Goal: Information Seeking & Learning: Learn about a topic

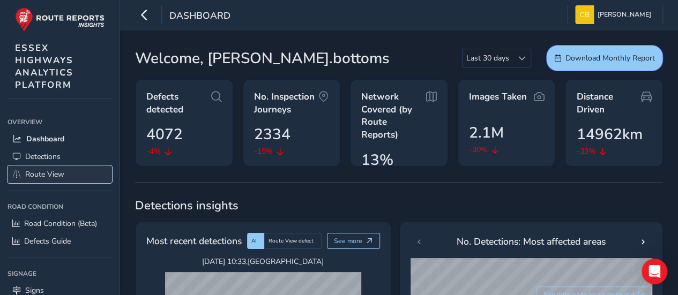
click at [44, 174] on span "Route View" at bounding box center [44, 174] width 39 height 10
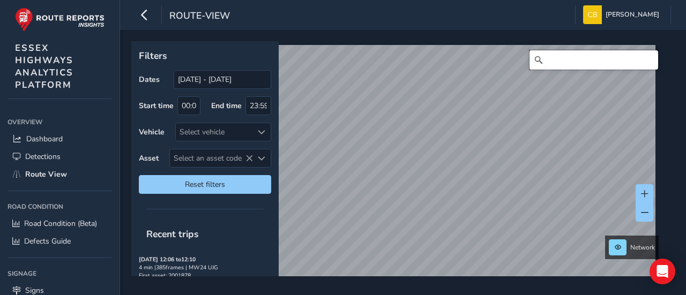
click at [547, 60] on input "Search" at bounding box center [594, 59] width 129 height 19
paste input "[GEOGRAPHIC_DATA], [GEOGRAPHIC_DATA]"
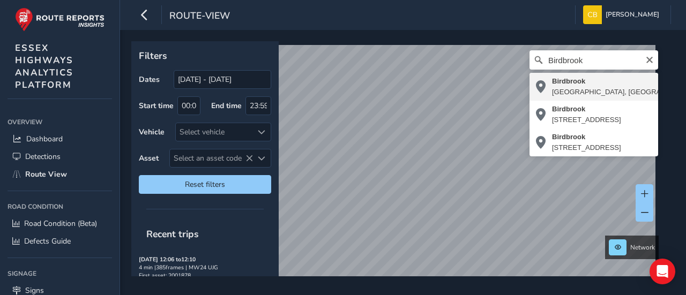
type input "[GEOGRAPHIC_DATA], [GEOGRAPHIC_DATA], [GEOGRAPHIC_DATA], [GEOGRAPHIC_DATA], [GE…"
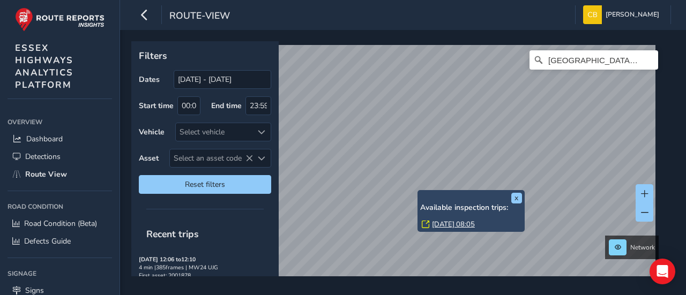
click at [418, 190] on div "x Available inspection trips: [DATE] 08:05" at bounding box center [471, 211] width 107 height 42
click at [443, 222] on link "[DATE] 08:05" at bounding box center [453, 225] width 43 height 10
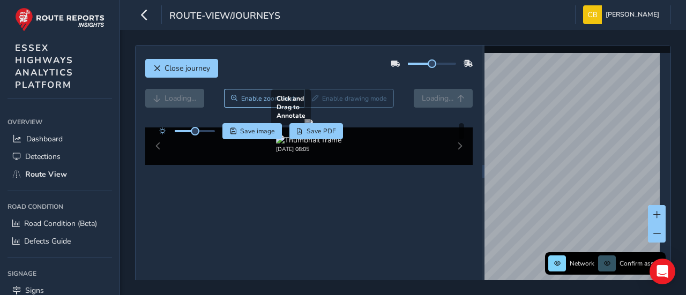
click at [306, 128] on div at bounding box center [308, 123] width 9 height 9
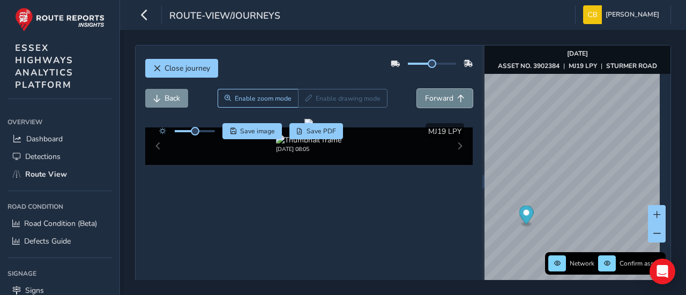
click at [427, 94] on span "Forward" at bounding box center [439, 98] width 28 height 10
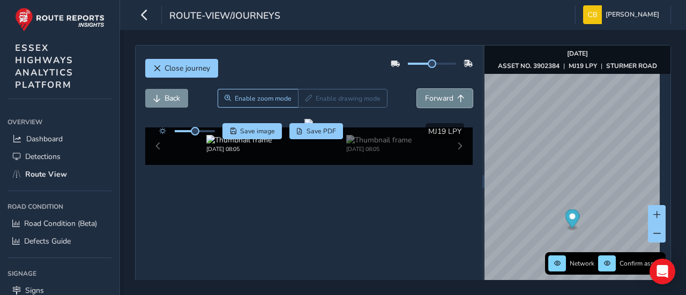
click at [428, 94] on span "Forward" at bounding box center [439, 98] width 28 height 10
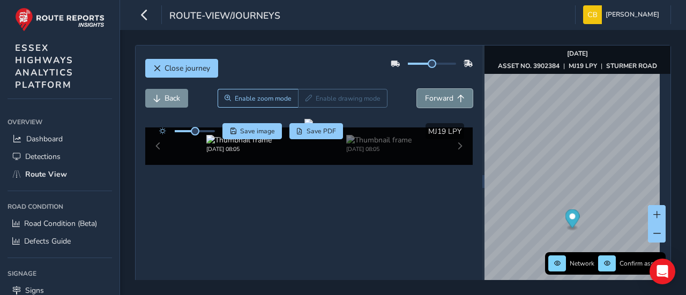
click at [428, 94] on span "Forward" at bounding box center [439, 98] width 28 height 10
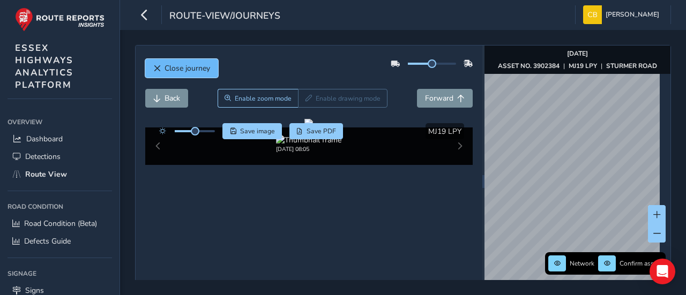
click at [157, 67] on span "Close journey" at bounding box center [157, 69] width 8 height 8
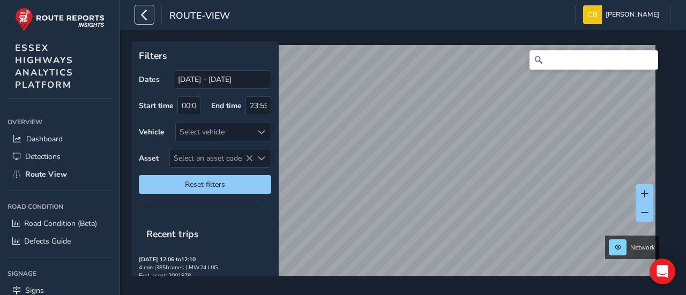
click at [143, 14] on icon "button" at bounding box center [144, 14] width 11 height 19
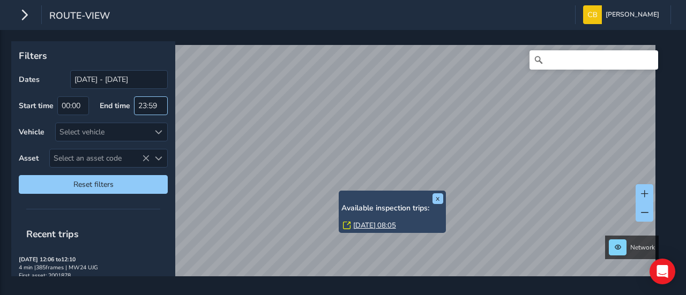
click at [341, 192] on div "x Available inspection trips: [DATE] 08:05" at bounding box center [392, 212] width 107 height 42
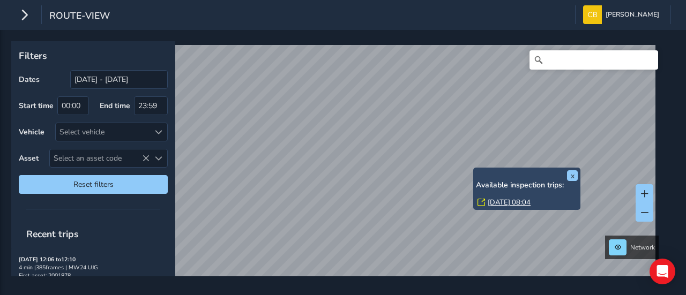
click at [502, 202] on link "[DATE] 08:04" at bounding box center [509, 203] width 43 height 10
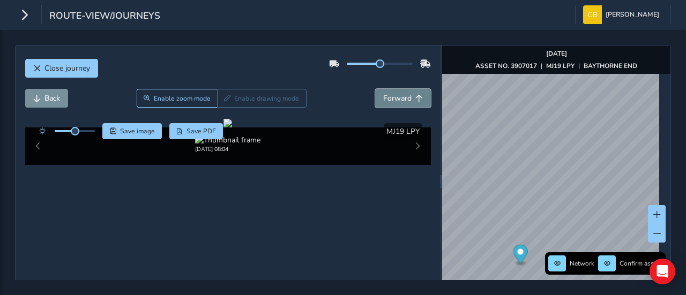
click at [383, 97] on span "Forward" at bounding box center [397, 98] width 28 height 10
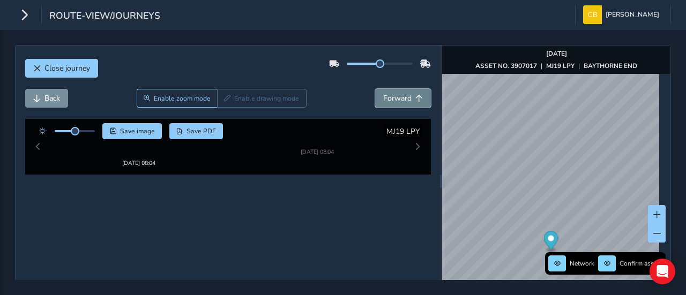
click at [383, 97] on span "Forward" at bounding box center [397, 98] width 28 height 10
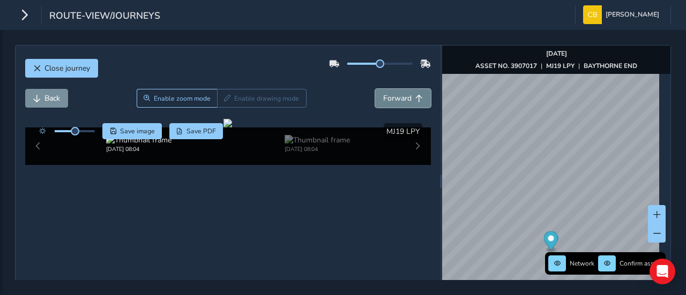
click at [383, 97] on span "Forward" at bounding box center [397, 98] width 28 height 10
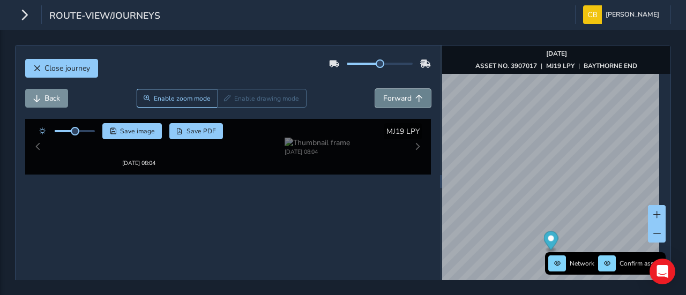
click at [383, 97] on span "Forward" at bounding box center [397, 98] width 28 height 10
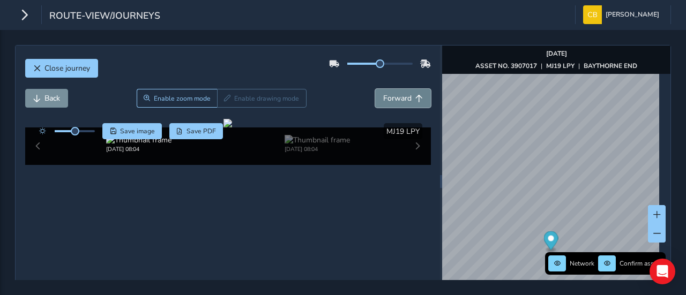
click at [383, 97] on span "Forward" at bounding box center [397, 98] width 28 height 10
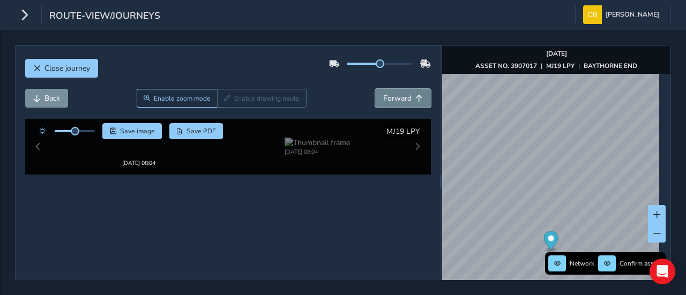
click at [383, 97] on span "Forward" at bounding box center [397, 98] width 28 height 10
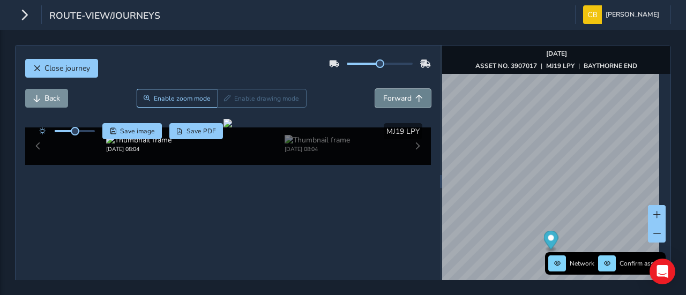
click at [383, 97] on span "Forward" at bounding box center [397, 98] width 28 height 10
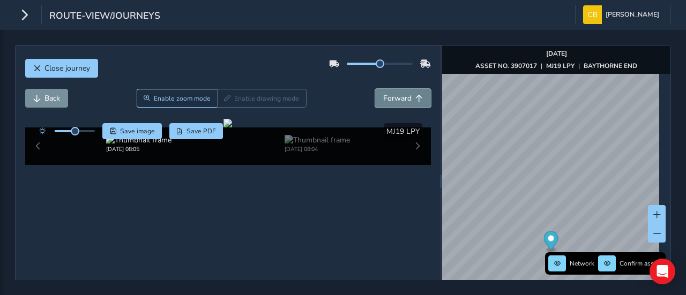
click at [383, 97] on span "Forward" at bounding box center [397, 98] width 28 height 10
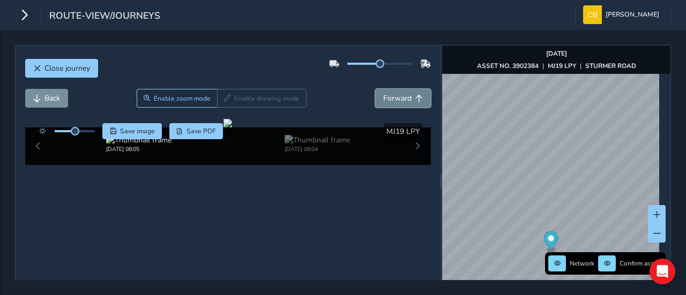
click at [383, 97] on span "Forward" at bounding box center [397, 98] width 28 height 10
click at [383, 96] on span "Forward" at bounding box center [397, 98] width 28 height 10
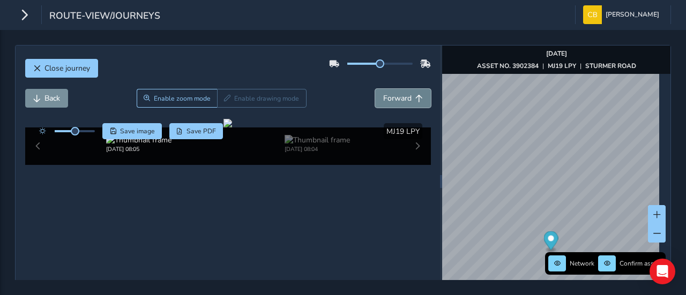
click at [383, 96] on span "Forward" at bounding box center [397, 98] width 28 height 10
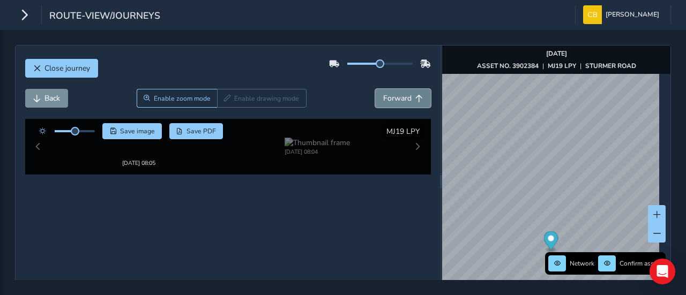
click at [383, 96] on span "Forward" at bounding box center [397, 98] width 28 height 10
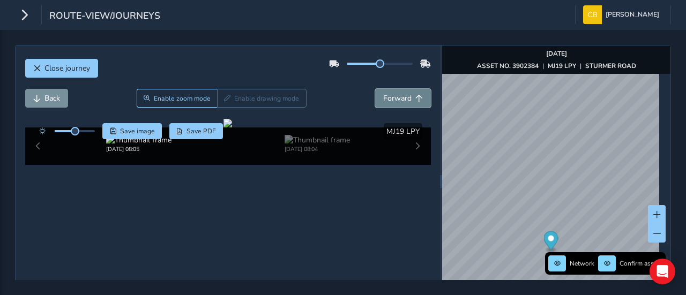
click at [383, 96] on span "Forward" at bounding box center [397, 98] width 28 height 10
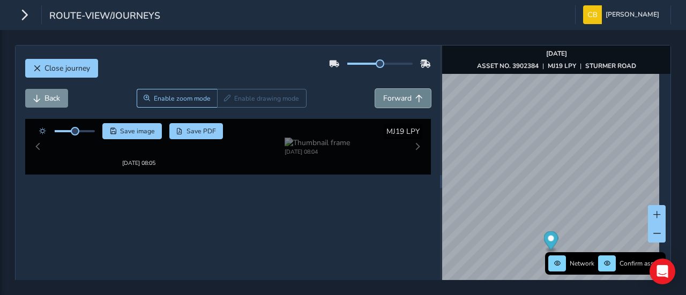
click at [383, 96] on span "Forward" at bounding box center [397, 98] width 28 height 10
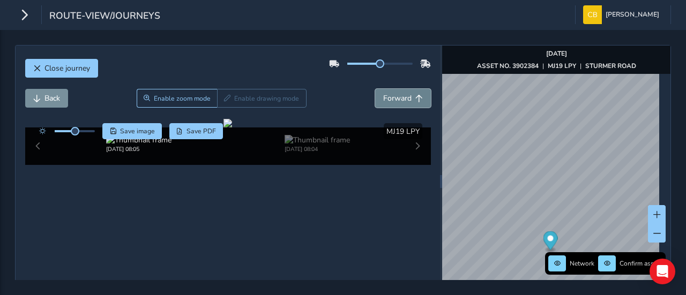
click at [383, 96] on span "Forward" at bounding box center [397, 98] width 28 height 10
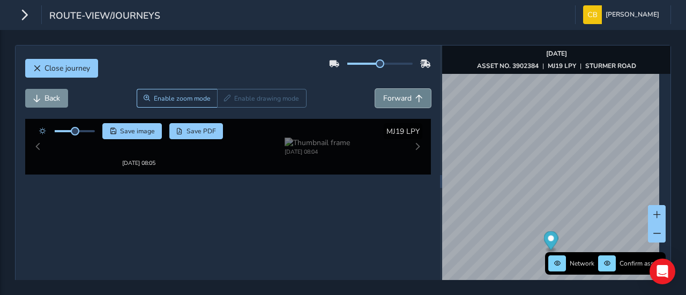
click at [383, 96] on span "Forward" at bounding box center [397, 98] width 28 height 10
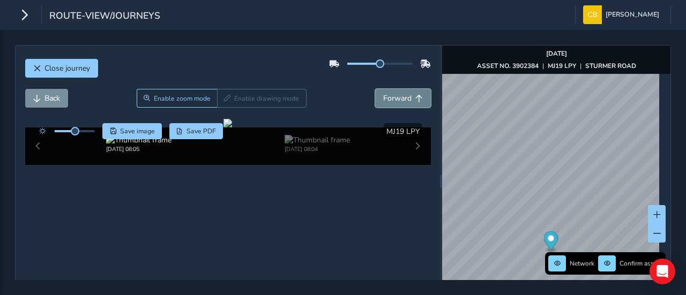
click at [383, 96] on span "Forward" at bounding box center [397, 98] width 28 height 10
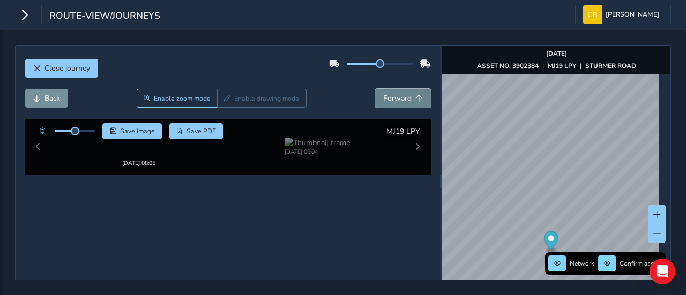
click at [383, 96] on span "Forward" at bounding box center [397, 98] width 28 height 10
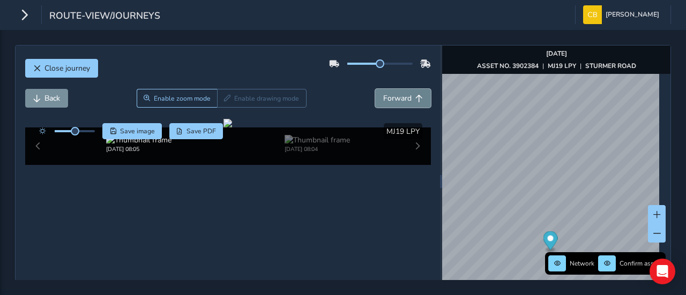
click at [383, 96] on span "Forward" at bounding box center [397, 98] width 28 height 10
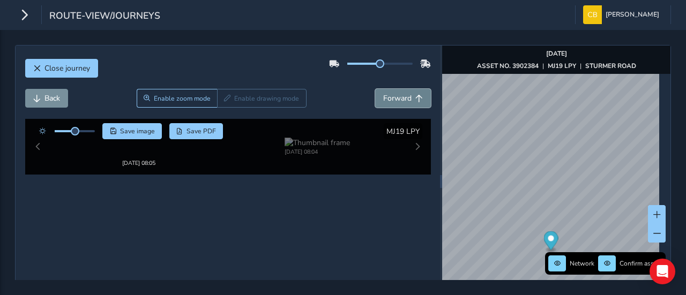
click at [383, 96] on span "Forward" at bounding box center [397, 98] width 28 height 10
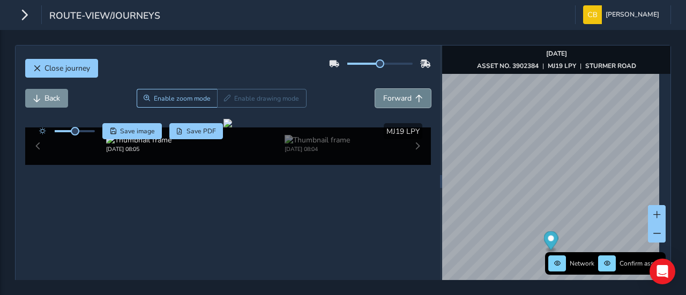
click at [383, 96] on span "Forward" at bounding box center [397, 98] width 28 height 10
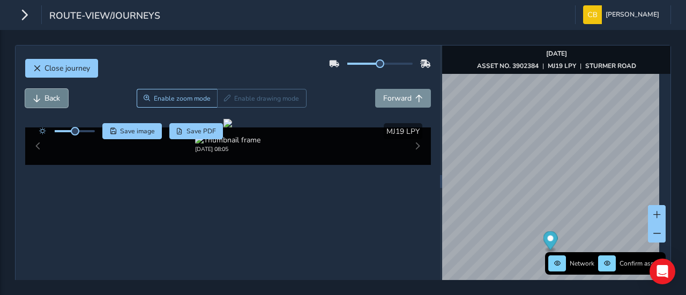
click at [55, 99] on span "Back" at bounding box center [52, 98] width 16 height 10
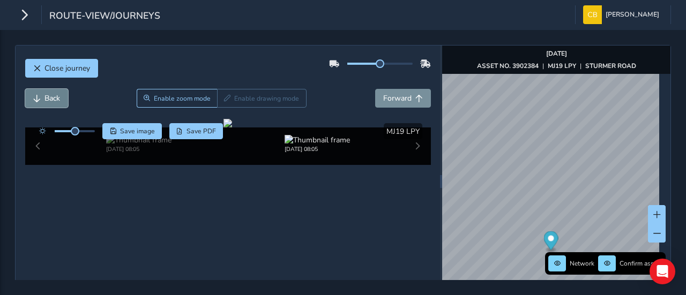
click at [55, 99] on span "Back" at bounding box center [52, 98] width 16 height 10
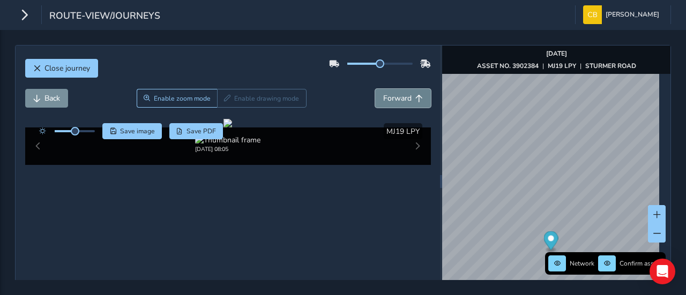
click at [386, 95] on span "Forward" at bounding box center [397, 98] width 28 height 10
click at [388, 95] on span "Forward" at bounding box center [397, 98] width 28 height 10
click at [389, 94] on span "Forward" at bounding box center [397, 98] width 28 height 10
click at [389, 93] on span "Forward" at bounding box center [397, 98] width 28 height 10
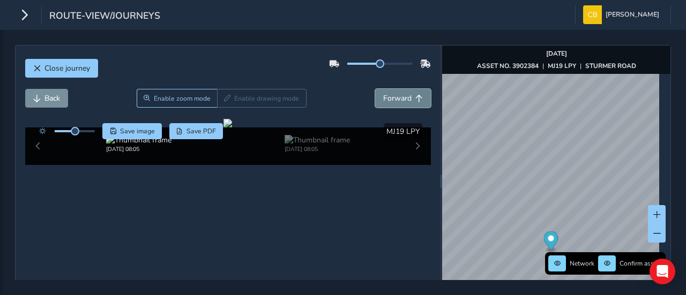
click at [389, 93] on span "Forward" at bounding box center [397, 98] width 28 height 10
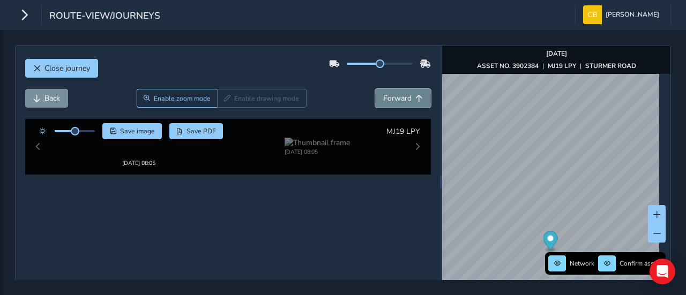
click at [389, 93] on span "Forward" at bounding box center [397, 98] width 28 height 10
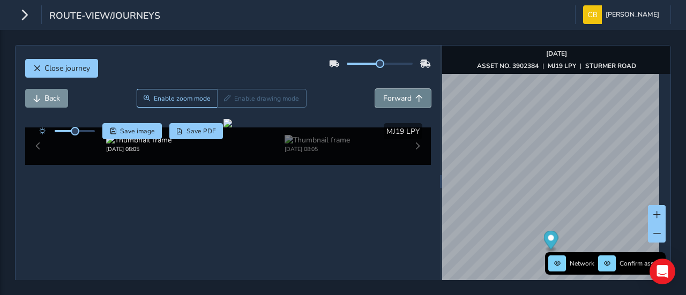
click at [389, 93] on span "Forward" at bounding box center [397, 98] width 28 height 10
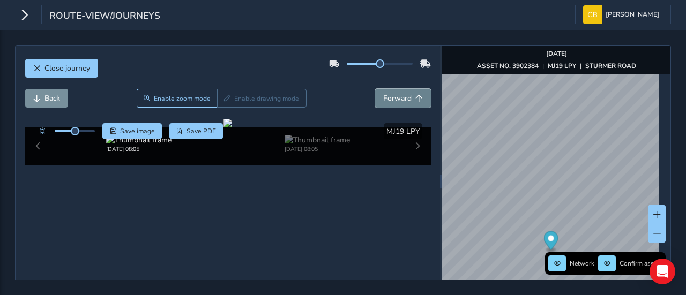
click at [389, 93] on span "Forward" at bounding box center [397, 98] width 28 height 10
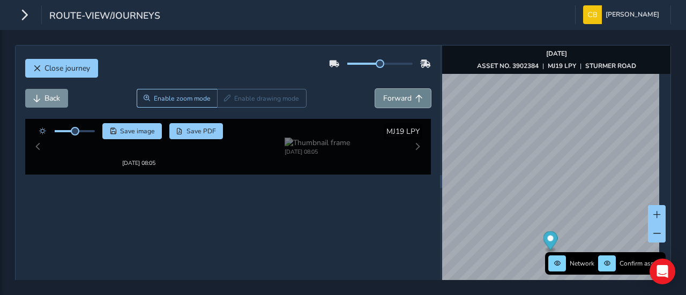
click at [389, 93] on span "Forward" at bounding box center [397, 98] width 28 height 10
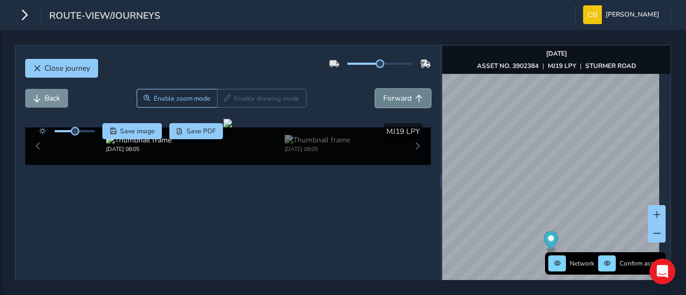
click at [389, 93] on span "Forward" at bounding box center [397, 98] width 28 height 10
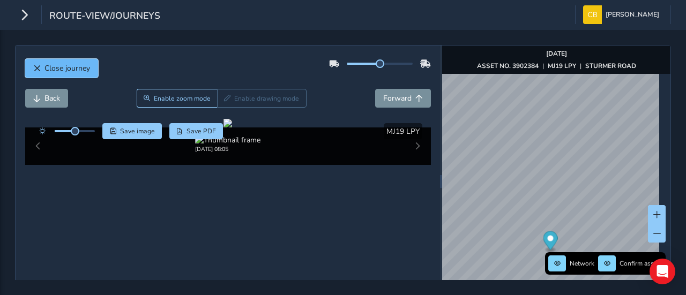
click at [63, 71] on span "Close journey" at bounding box center [67, 68] width 46 height 10
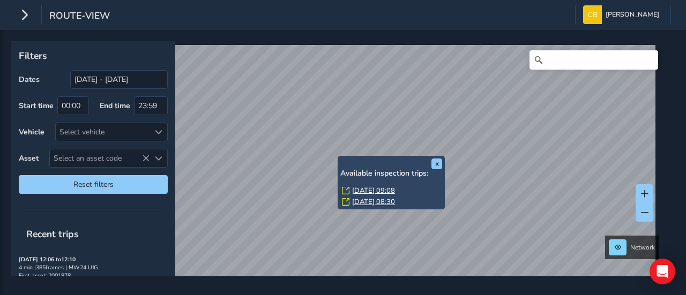
click at [374, 189] on link "[DATE] 09:08" at bounding box center [373, 191] width 43 height 10
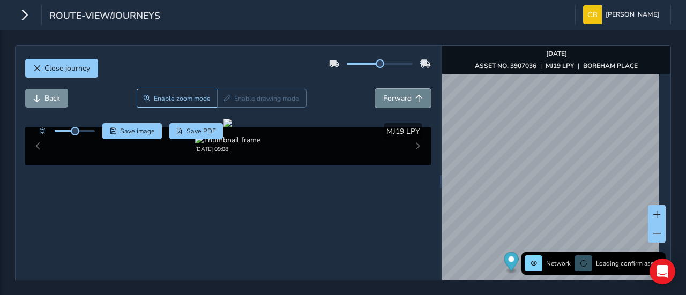
click at [383, 98] on span "Forward" at bounding box center [397, 98] width 28 height 10
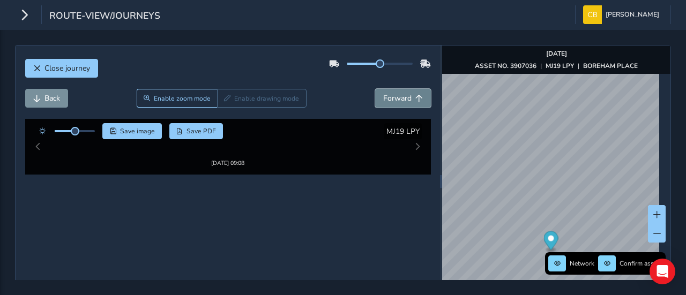
click at [383, 98] on span "Forward" at bounding box center [397, 98] width 28 height 10
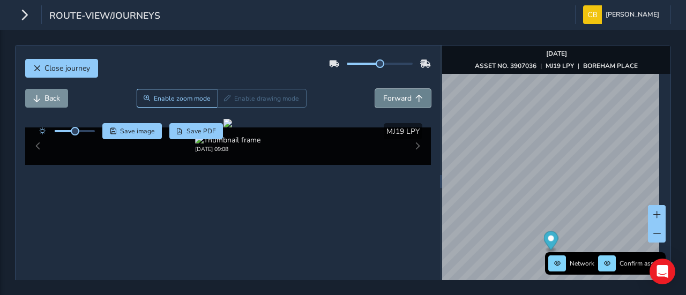
click at [383, 98] on span "Forward" at bounding box center [397, 98] width 28 height 10
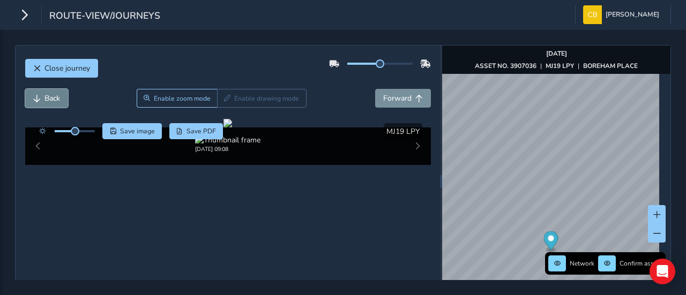
click at [56, 101] on span "Back" at bounding box center [52, 98] width 16 height 10
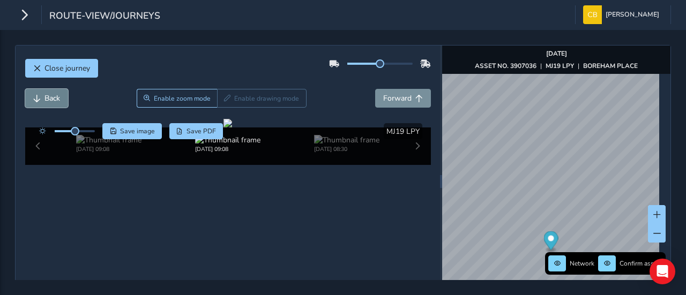
click at [56, 101] on span "Back" at bounding box center [52, 98] width 16 height 10
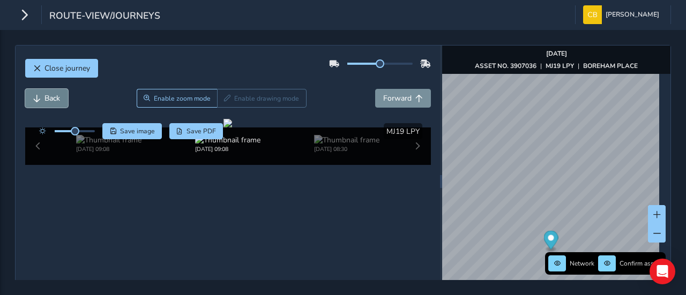
click at [56, 101] on span "Back" at bounding box center [52, 98] width 16 height 10
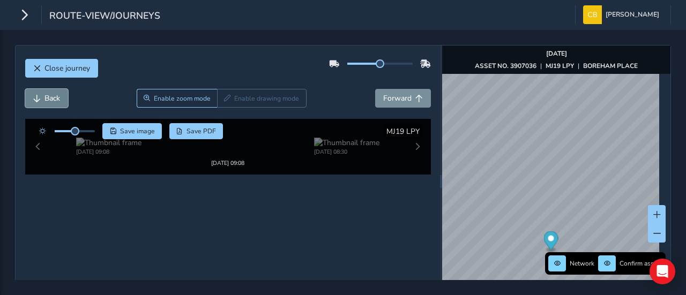
click at [56, 101] on span "Back" at bounding box center [52, 98] width 16 height 10
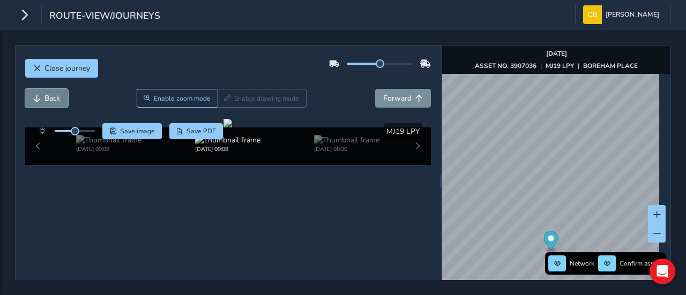
click at [56, 101] on span "Back" at bounding box center [52, 98] width 16 height 10
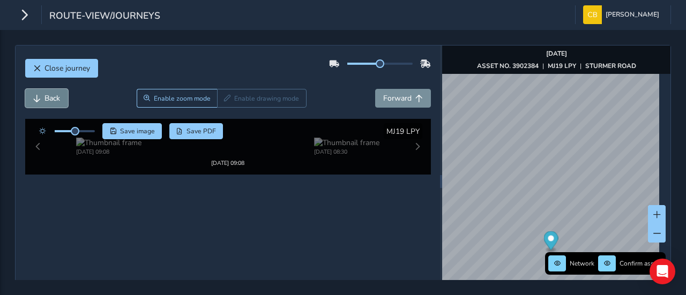
click at [56, 101] on span "Back" at bounding box center [52, 98] width 16 height 10
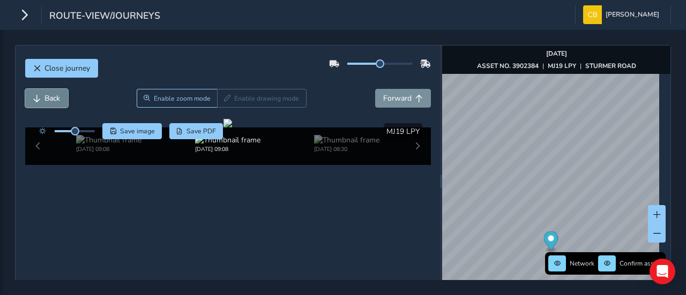
click at [56, 101] on span "Back" at bounding box center [52, 98] width 16 height 10
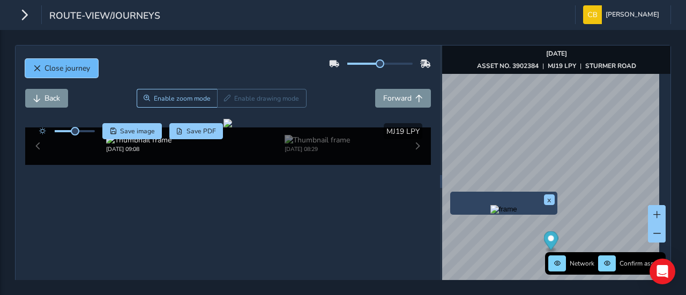
click at [68, 65] on span "Close journey" at bounding box center [67, 68] width 46 height 10
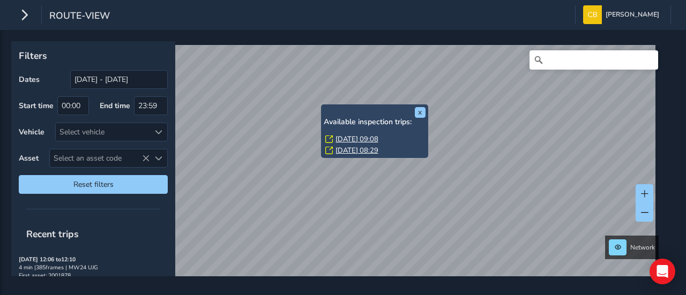
click at [348, 150] on link "[DATE] 08:29" at bounding box center [357, 151] width 43 height 10
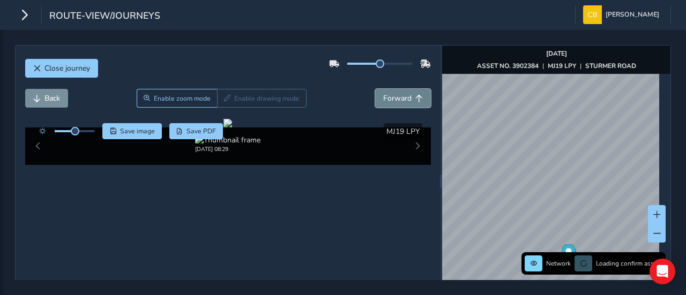
click at [387, 96] on span "Forward" at bounding box center [397, 98] width 28 height 10
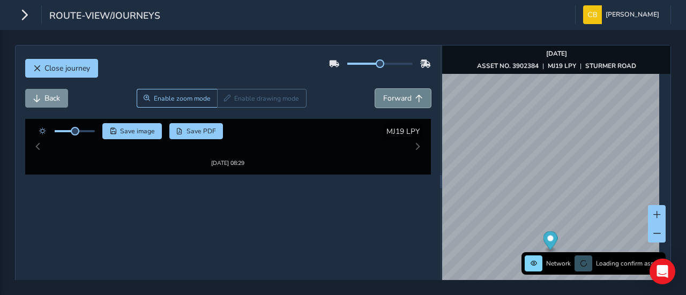
click at [387, 96] on span "Forward" at bounding box center [397, 98] width 28 height 10
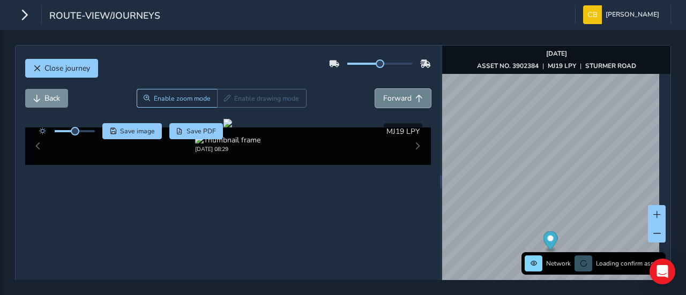
click at [387, 96] on span "Forward" at bounding box center [397, 98] width 28 height 10
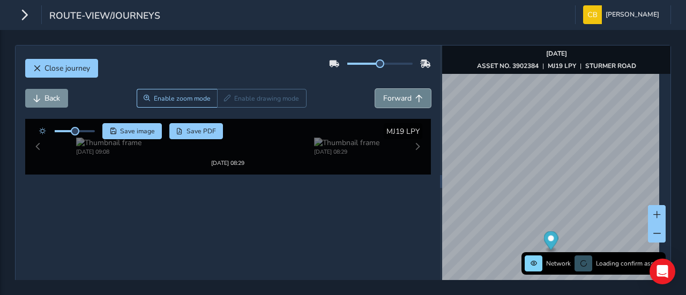
click at [387, 96] on span "Forward" at bounding box center [397, 98] width 28 height 10
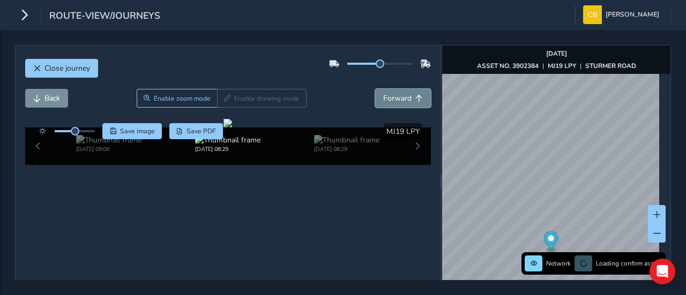
click at [387, 96] on span "Forward" at bounding box center [397, 98] width 28 height 10
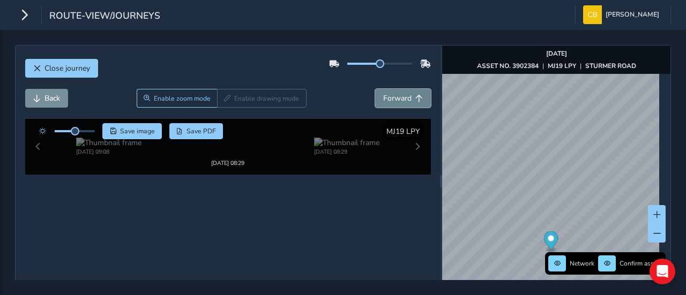
click at [387, 96] on span "Forward" at bounding box center [397, 98] width 28 height 10
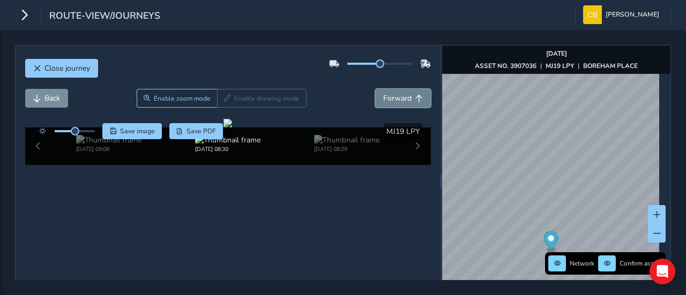
click at [387, 96] on span "Forward" at bounding box center [397, 98] width 28 height 10
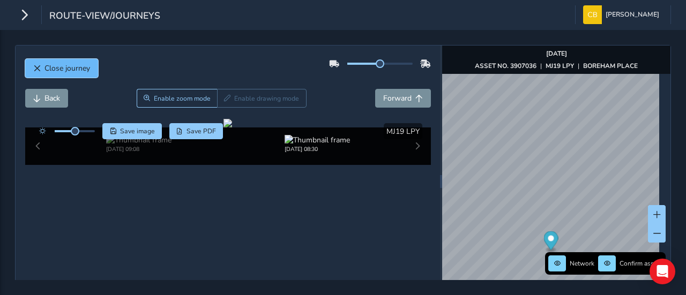
click at [81, 69] on span "Close journey" at bounding box center [67, 68] width 46 height 10
click at [58, 73] on button "Close journey" at bounding box center [61, 68] width 73 height 19
click at [61, 64] on span "Close journey" at bounding box center [67, 68] width 46 height 10
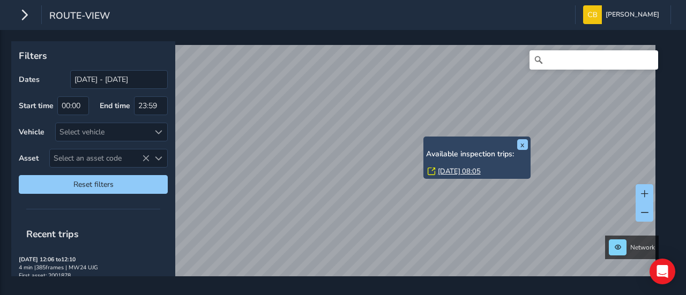
click at [448, 172] on link "[DATE] 08:05" at bounding box center [459, 172] width 43 height 10
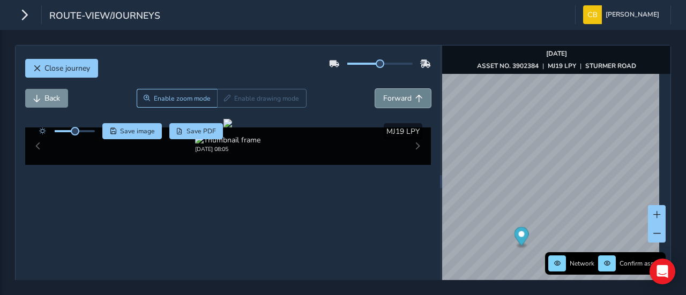
click at [398, 98] on span "Forward" at bounding box center [397, 98] width 28 height 10
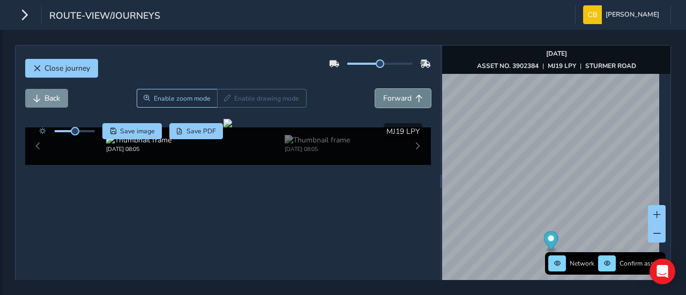
click at [398, 98] on span "Forward" at bounding box center [397, 98] width 28 height 10
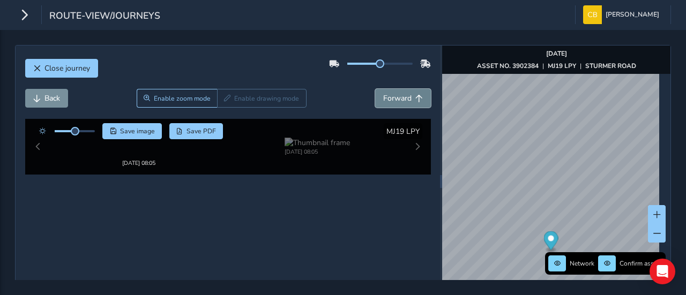
click at [398, 98] on span "Forward" at bounding box center [397, 98] width 28 height 10
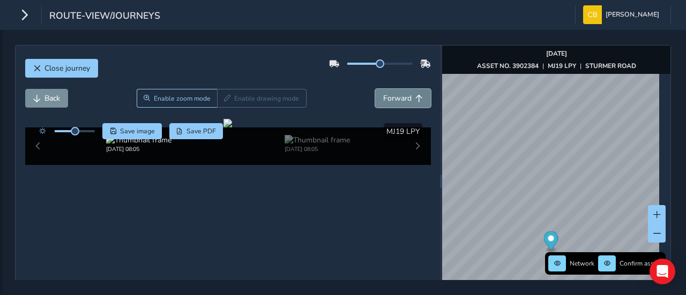
click at [398, 98] on span "Forward" at bounding box center [397, 98] width 28 height 10
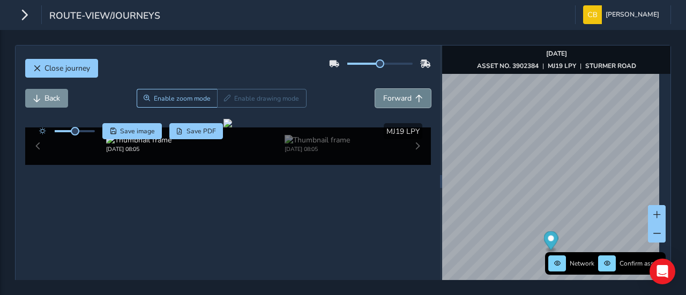
click at [398, 98] on span "Forward" at bounding box center [397, 98] width 28 height 10
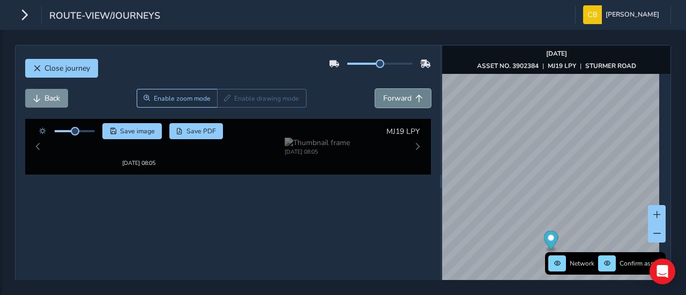
click at [398, 98] on span "Forward" at bounding box center [397, 98] width 28 height 10
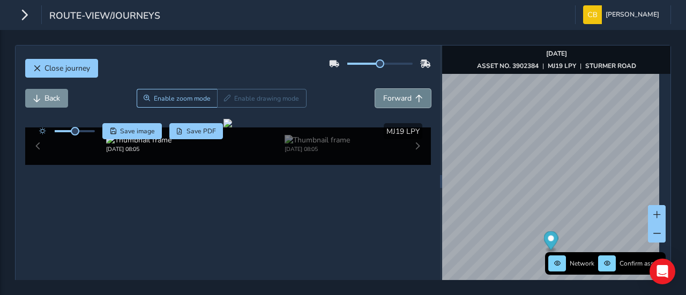
click at [398, 98] on span "Forward" at bounding box center [397, 98] width 28 height 10
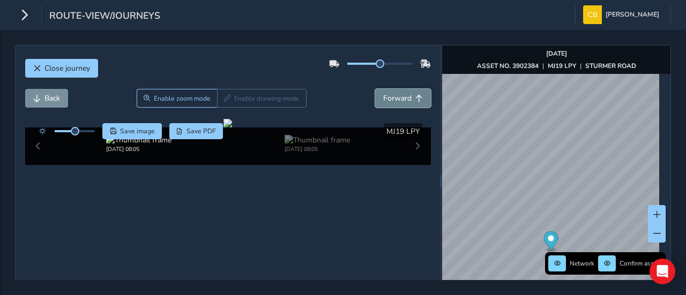
click at [398, 98] on span "Forward" at bounding box center [397, 98] width 28 height 10
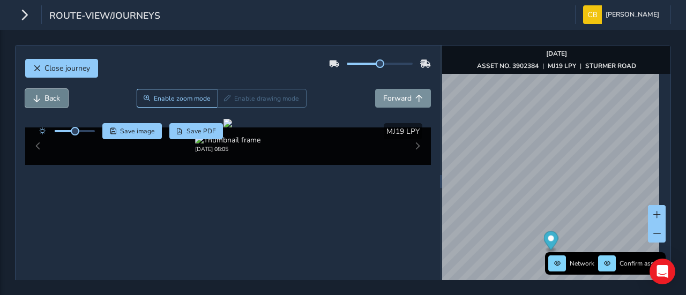
click at [44, 95] on span "Back" at bounding box center [52, 98] width 16 height 10
click at [45, 95] on span "Back" at bounding box center [52, 98] width 16 height 10
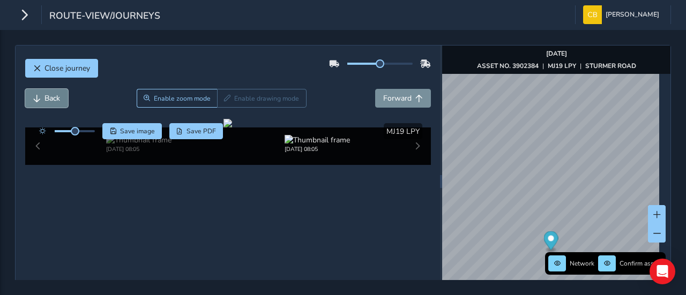
click at [45, 95] on span "Back" at bounding box center [52, 98] width 16 height 10
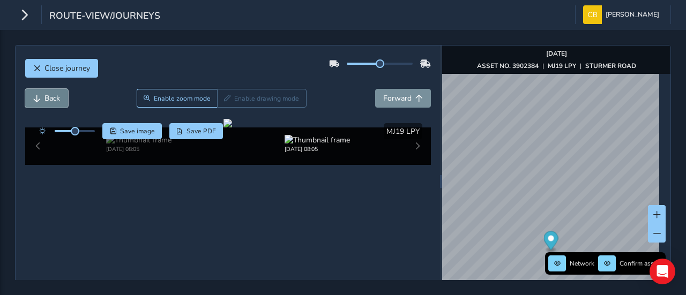
click at [45, 95] on span "Back" at bounding box center [52, 98] width 16 height 10
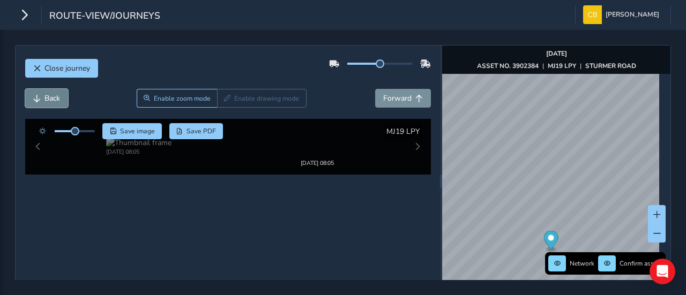
click at [45, 95] on span "Back" at bounding box center [52, 98] width 16 height 10
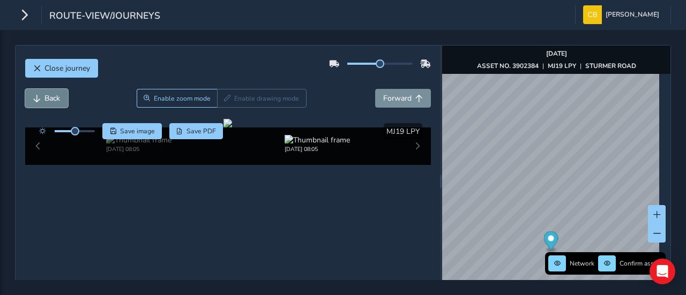
click at [45, 95] on span "Back" at bounding box center [52, 98] width 16 height 10
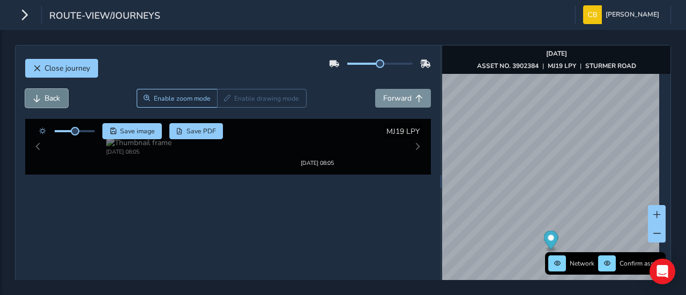
click at [45, 95] on span "Back" at bounding box center [52, 98] width 16 height 10
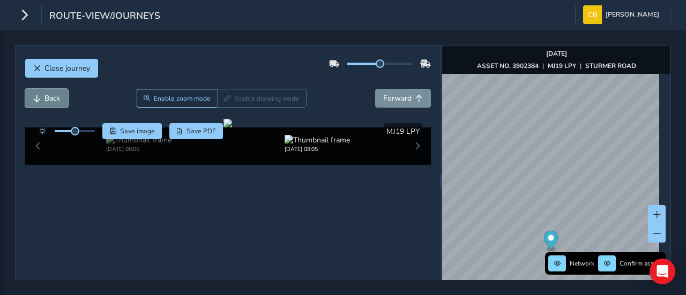
click at [45, 95] on span "Back" at bounding box center [52, 98] width 16 height 10
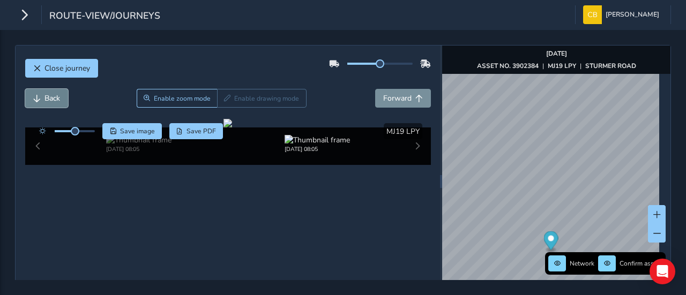
click at [45, 95] on span "Back" at bounding box center [52, 98] width 16 height 10
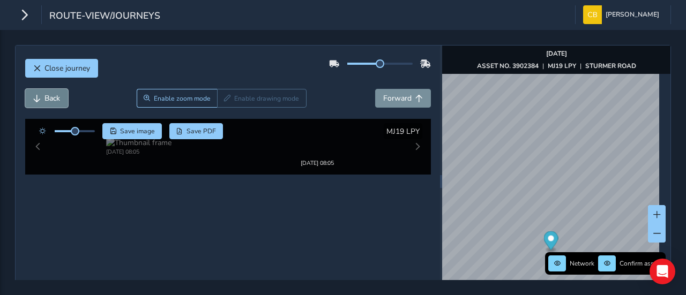
click at [45, 95] on span "Back" at bounding box center [52, 98] width 16 height 10
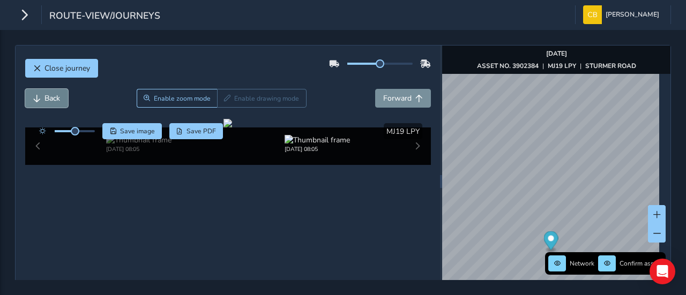
click at [45, 95] on span "Back" at bounding box center [52, 98] width 16 height 10
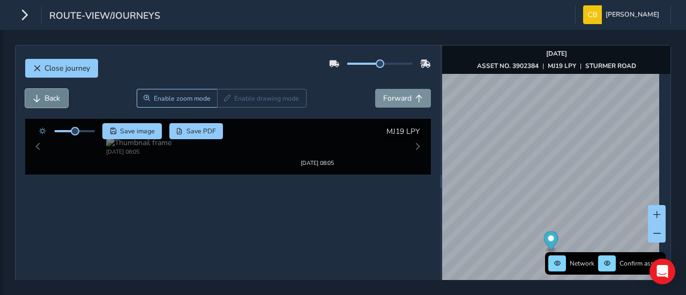
click at [45, 95] on span "Back" at bounding box center [52, 98] width 16 height 10
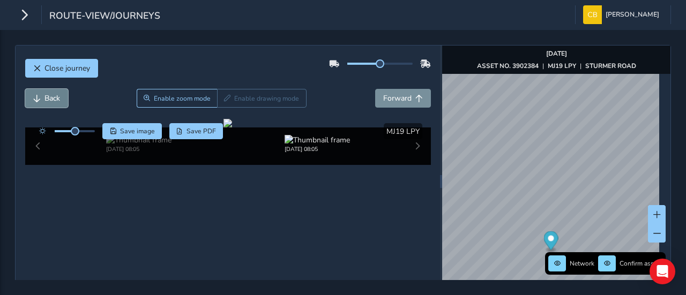
click at [45, 95] on span "Back" at bounding box center [52, 98] width 16 height 10
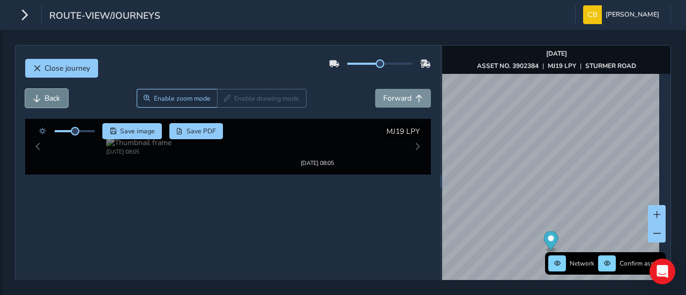
click at [45, 95] on span "Back" at bounding box center [52, 98] width 16 height 10
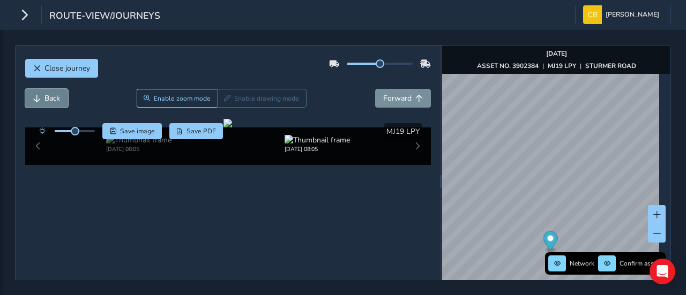
click at [45, 95] on span "Back" at bounding box center [52, 98] width 16 height 10
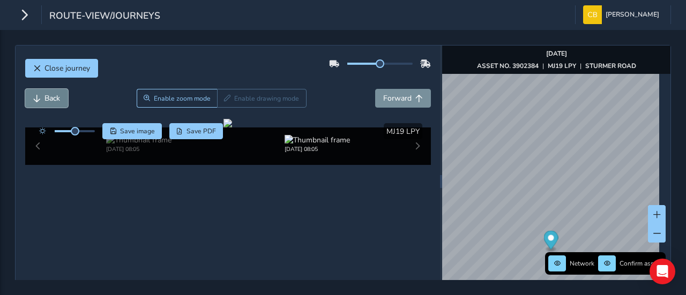
click at [45, 95] on span "Back" at bounding box center [52, 98] width 16 height 10
click at [46, 95] on span "Back" at bounding box center [52, 98] width 16 height 10
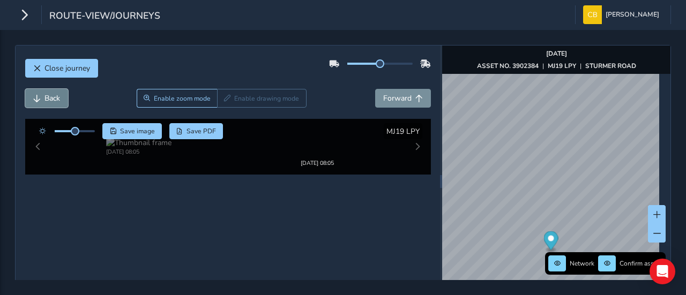
click at [46, 95] on span "Back" at bounding box center [52, 98] width 16 height 10
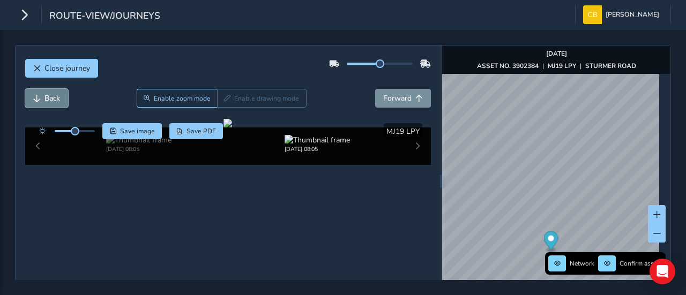
click at [46, 95] on span "Back" at bounding box center [52, 98] width 16 height 10
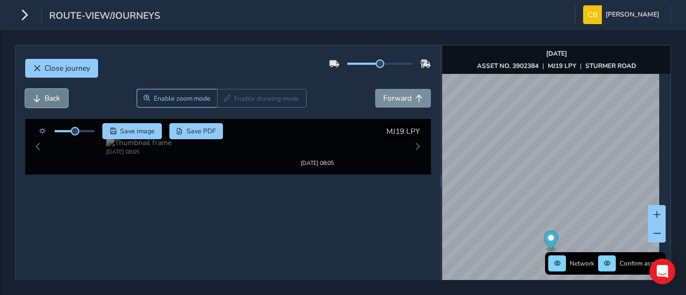
click at [46, 95] on span "Back" at bounding box center [52, 98] width 16 height 10
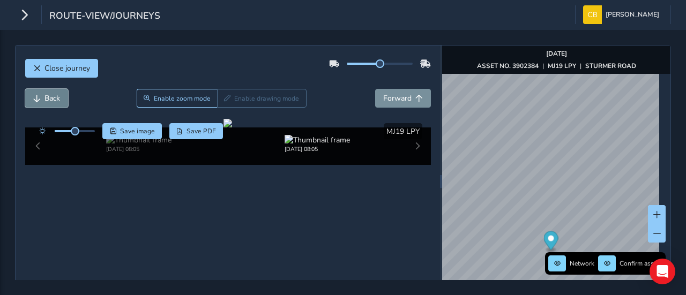
click at [46, 95] on span "Back" at bounding box center [52, 98] width 16 height 10
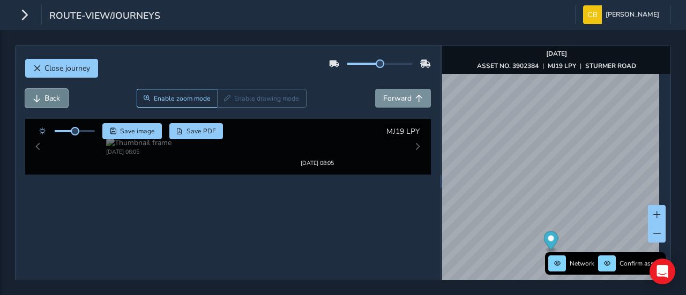
click at [46, 95] on span "Back" at bounding box center [52, 98] width 16 height 10
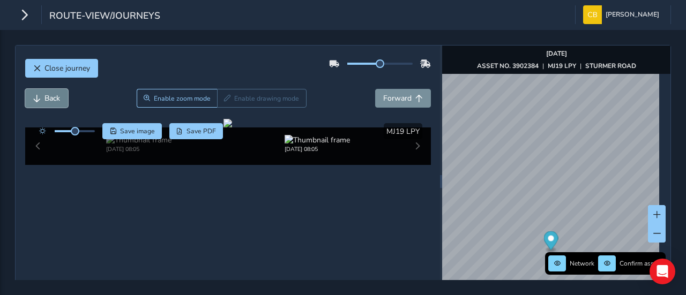
click at [46, 95] on span "Back" at bounding box center [52, 98] width 16 height 10
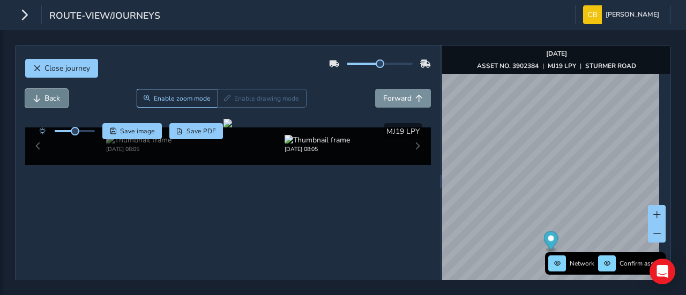
click at [46, 95] on span "Back" at bounding box center [52, 98] width 16 height 10
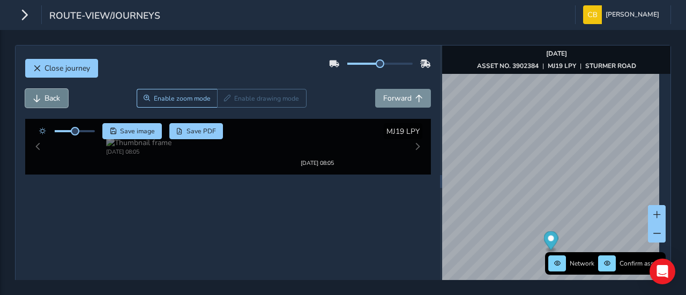
click at [46, 95] on span "Back" at bounding box center [52, 98] width 16 height 10
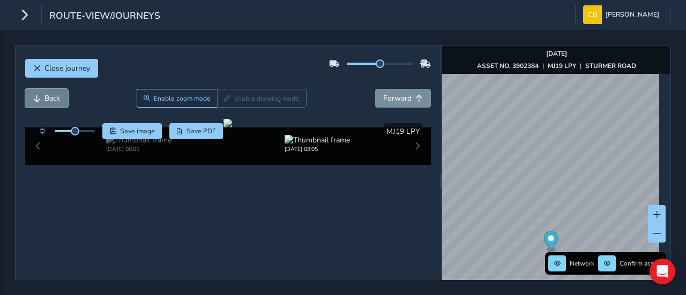
click at [46, 95] on span "Back" at bounding box center [52, 98] width 16 height 10
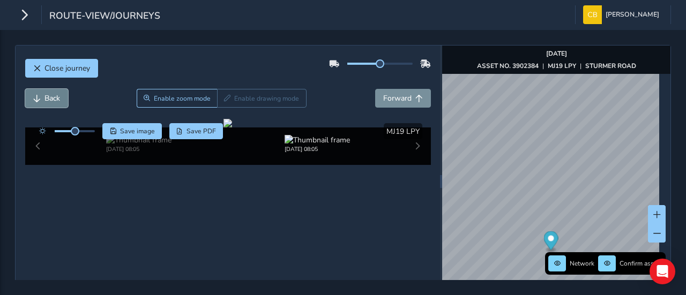
click at [46, 95] on span "Back" at bounding box center [52, 98] width 16 height 10
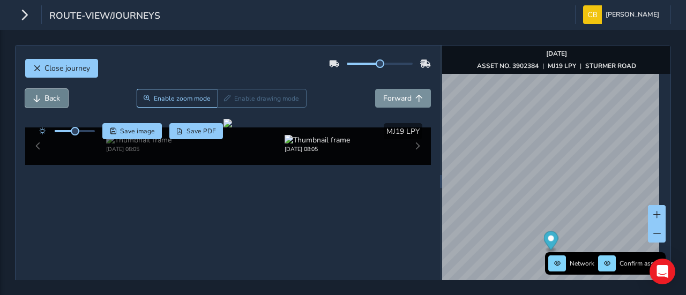
click at [46, 95] on span "Back" at bounding box center [52, 98] width 16 height 10
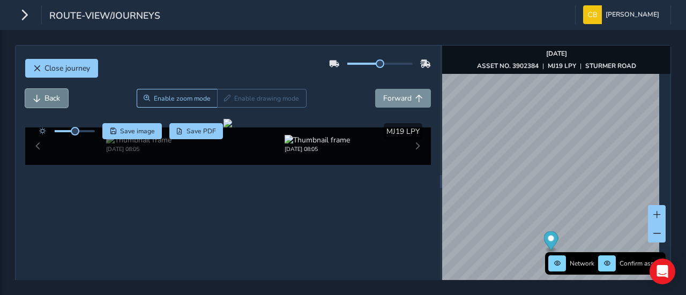
click at [46, 95] on span "Back" at bounding box center [52, 98] width 16 height 10
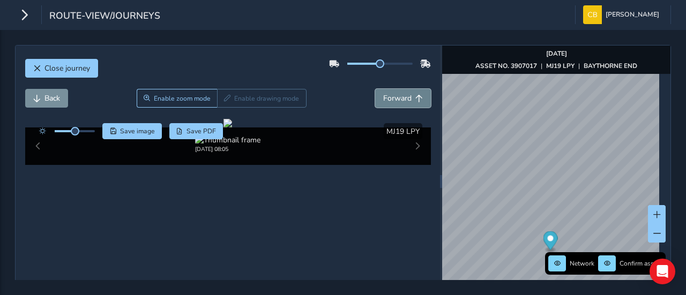
click at [389, 95] on span "Forward" at bounding box center [397, 98] width 28 height 10
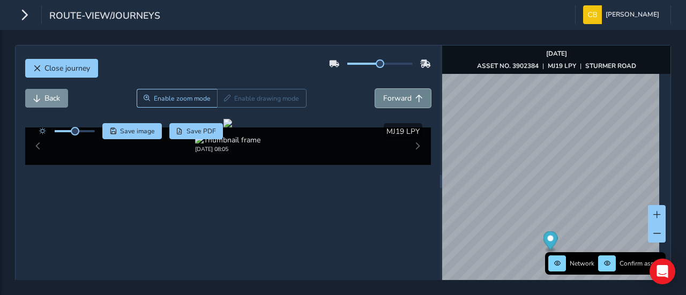
click at [389, 95] on span "Forward" at bounding box center [397, 98] width 28 height 10
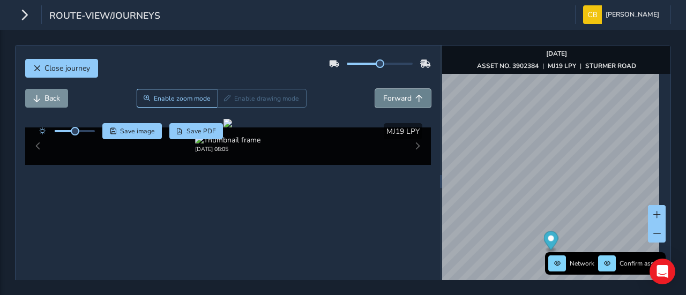
click at [389, 95] on span "Forward" at bounding box center [397, 98] width 28 height 10
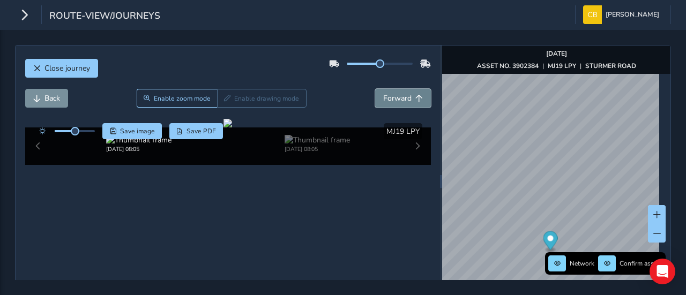
click at [389, 95] on span "Forward" at bounding box center [397, 98] width 28 height 10
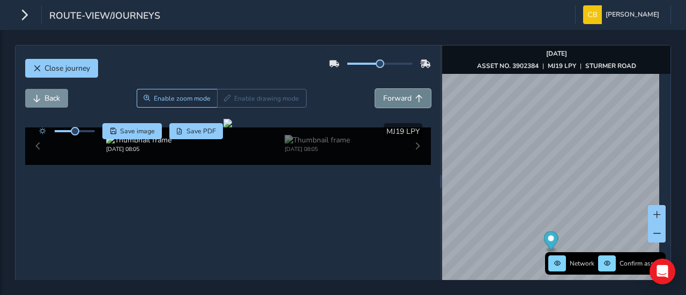
click at [389, 95] on span "Forward" at bounding box center [397, 98] width 28 height 10
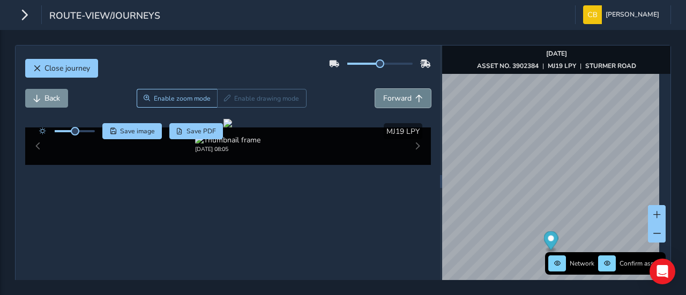
click at [389, 95] on span "Forward" at bounding box center [397, 98] width 28 height 10
click at [43, 97] on button "Back" at bounding box center [46, 98] width 43 height 19
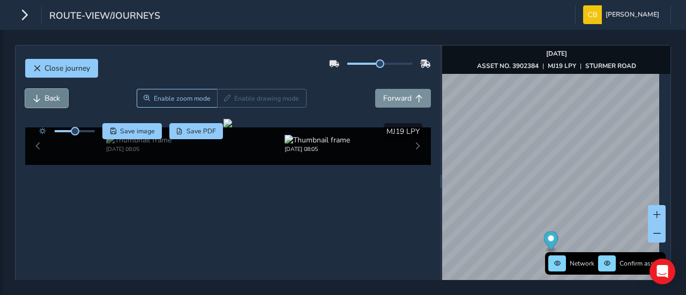
click at [44, 97] on span "Back" at bounding box center [52, 98] width 16 height 10
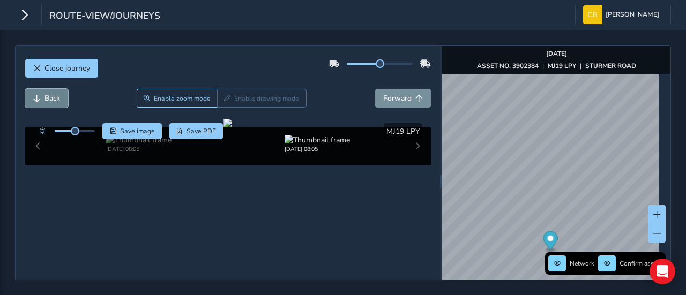
click at [44, 97] on span "Back" at bounding box center [52, 98] width 16 height 10
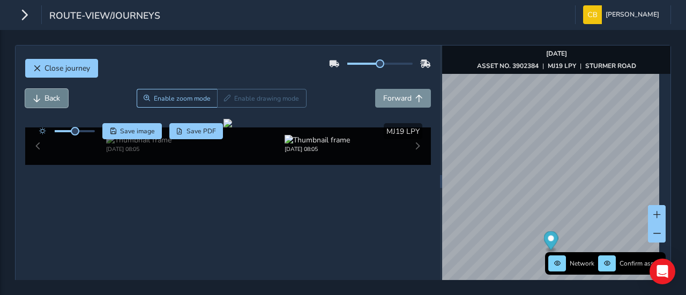
click at [44, 97] on span "Back" at bounding box center [52, 98] width 16 height 10
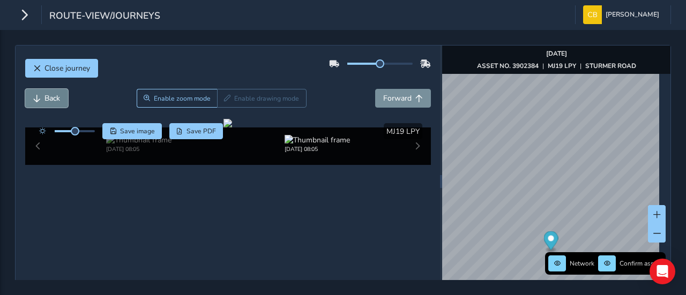
click at [44, 97] on span "Back" at bounding box center [52, 98] width 16 height 10
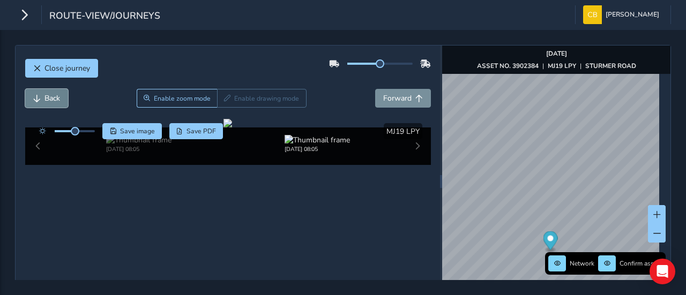
click at [44, 97] on span "Back" at bounding box center [52, 98] width 16 height 10
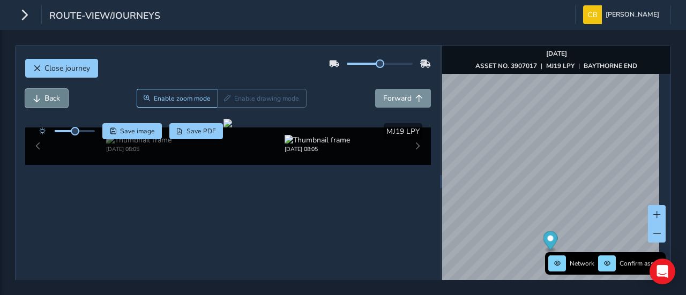
click at [44, 97] on span "Back" at bounding box center [52, 98] width 16 height 10
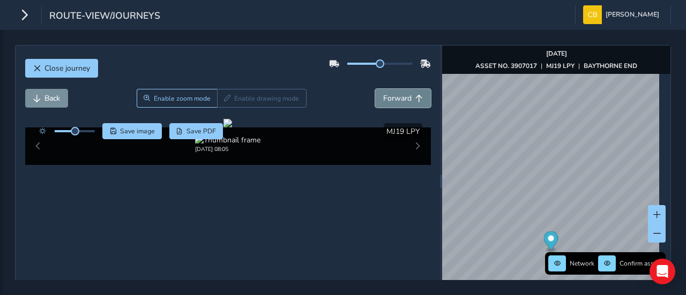
click at [390, 99] on span "Forward" at bounding box center [397, 98] width 28 height 10
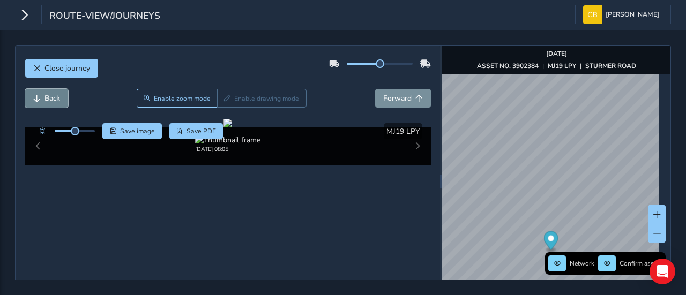
click at [45, 101] on span "Back" at bounding box center [52, 98] width 16 height 10
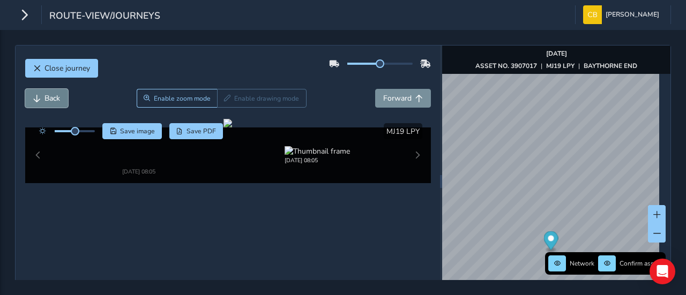
click at [45, 101] on span "Back" at bounding box center [52, 98] width 16 height 10
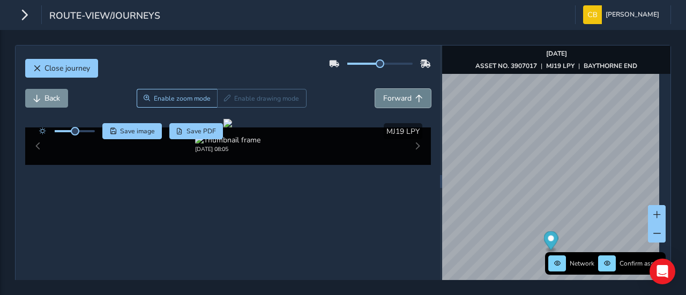
click at [377, 100] on button "Forward" at bounding box center [403, 98] width 56 height 19
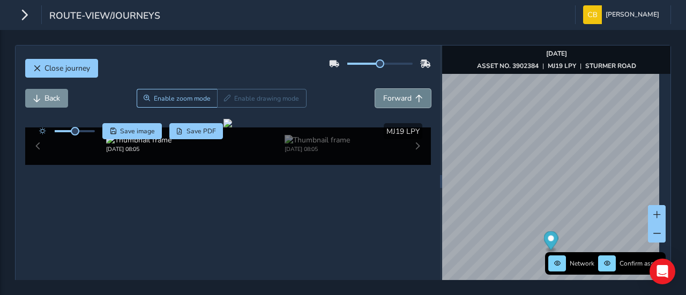
click at [377, 100] on button "Forward" at bounding box center [403, 98] width 56 height 19
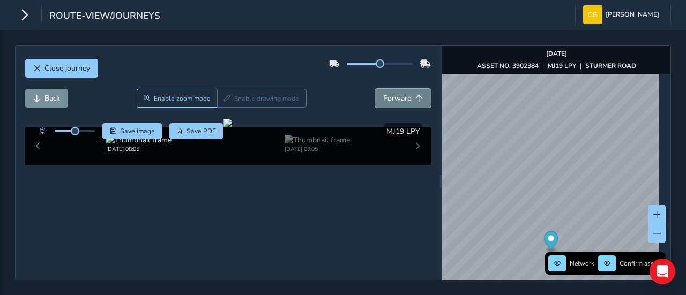
click at [377, 100] on button "Forward" at bounding box center [403, 98] width 56 height 19
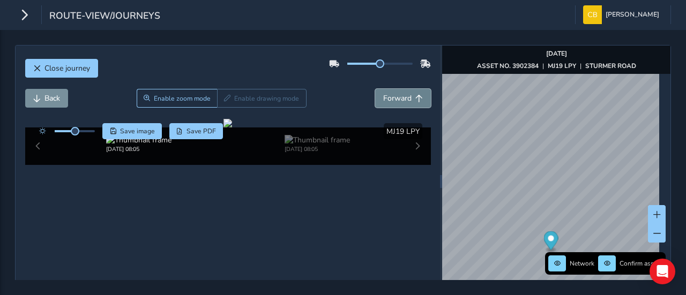
click at [377, 100] on button "Forward" at bounding box center [403, 98] width 56 height 19
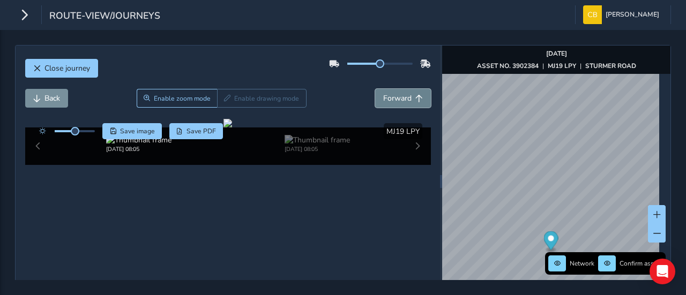
click at [377, 100] on button "Forward" at bounding box center [403, 98] width 56 height 19
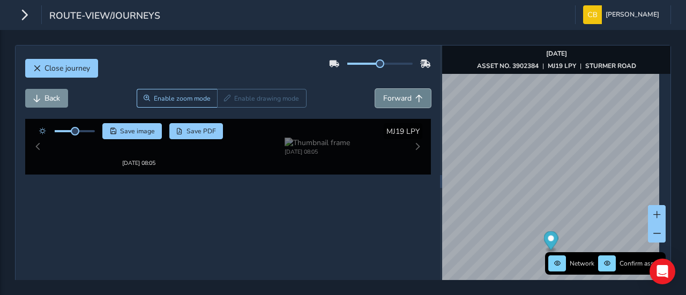
click at [377, 100] on button "Forward" at bounding box center [403, 98] width 56 height 19
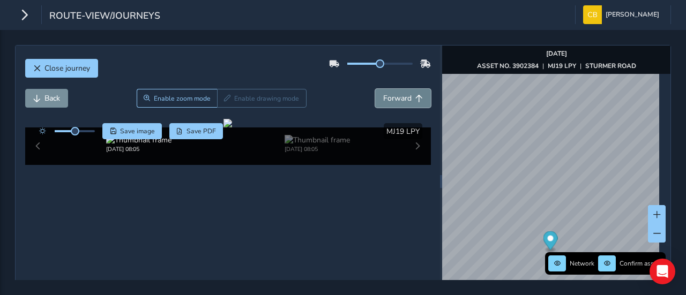
click at [377, 100] on button "Forward" at bounding box center [403, 98] width 56 height 19
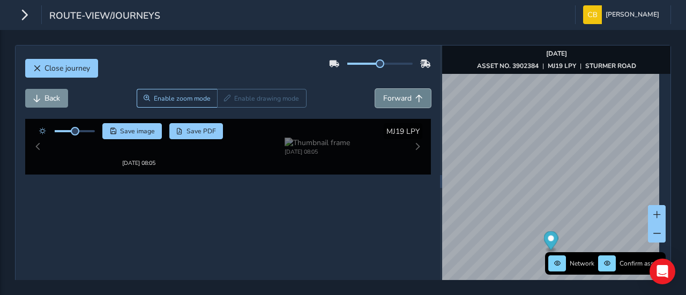
click at [377, 100] on button "Forward" at bounding box center [403, 98] width 56 height 19
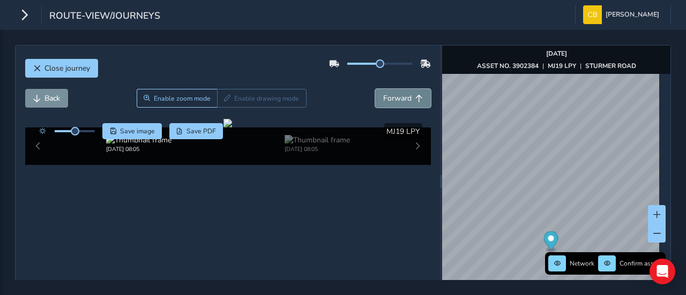
click at [377, 100] on button "Forward" at bounding box center [403, 98] width 56 height 19
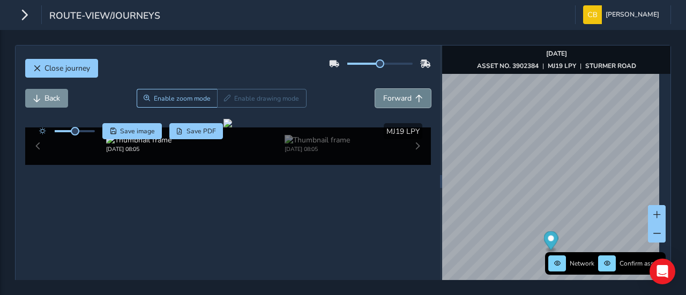
click at [377, 100] on button "Forward" at bounding box center [403, 98] width 56 height 19
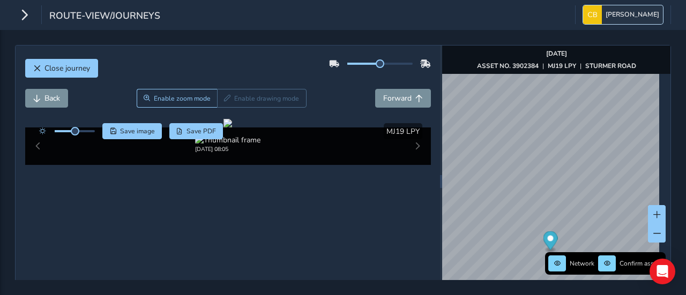
click at [621, 15] on span "[PERSON_NAME]" at bounding box center [633, 14] width 54 height 19
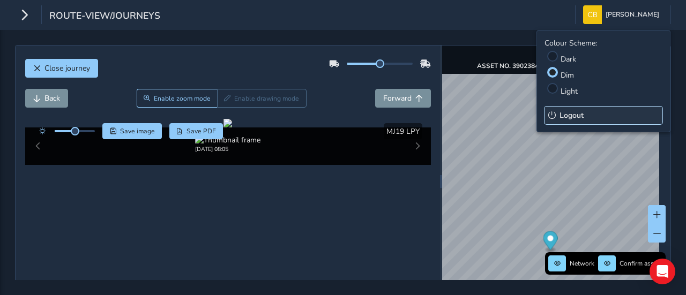
click at [577, 118] on span "Logout" at bounding box center [572, 115] width 24 height 10
